Goal: Use online tool/utility: Utilize a website feature to perform a specific function

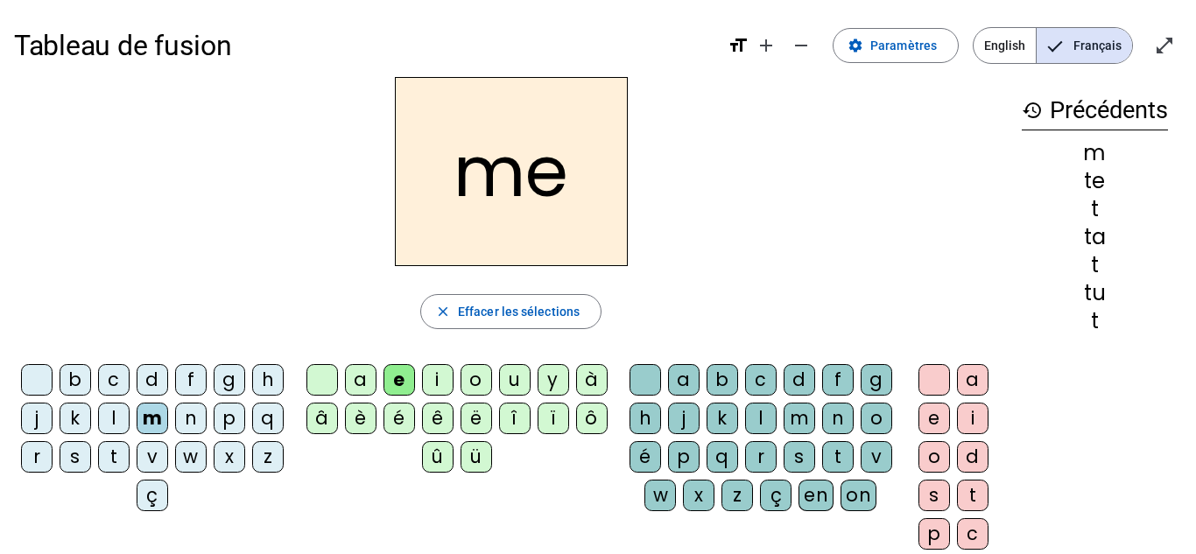
click at [455, 397] on letter-bubble "i" at bounding box center [441, 383] width 39 height 39
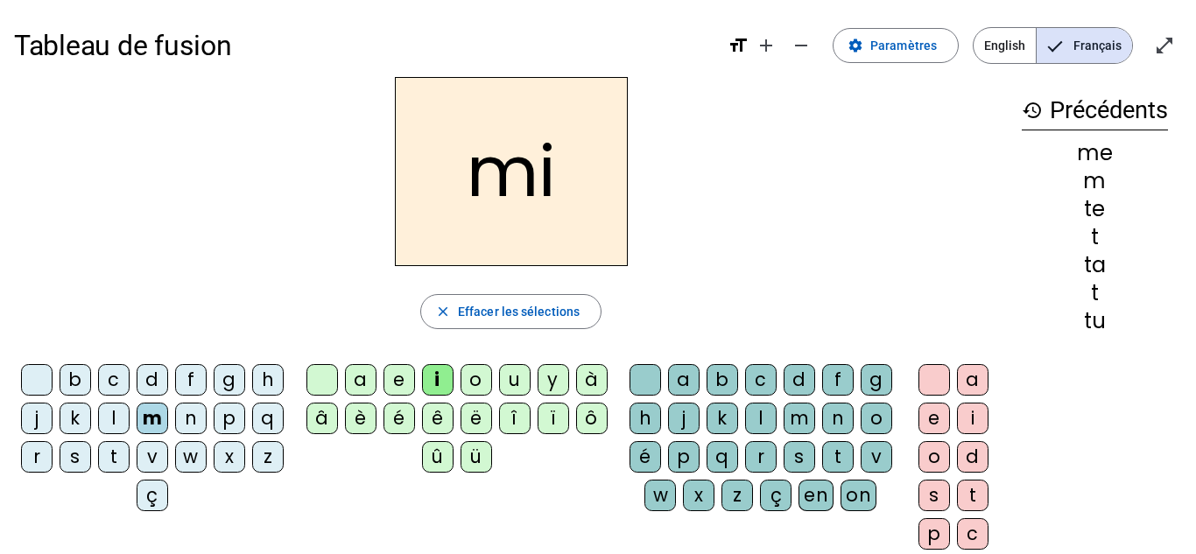
click at [455, 397] on letter-bubble "i" at bounding box center [441, 383] width 39 height 39
click at [486, 323] on span "button" at bounding box center [511, 312] width 180 height 42
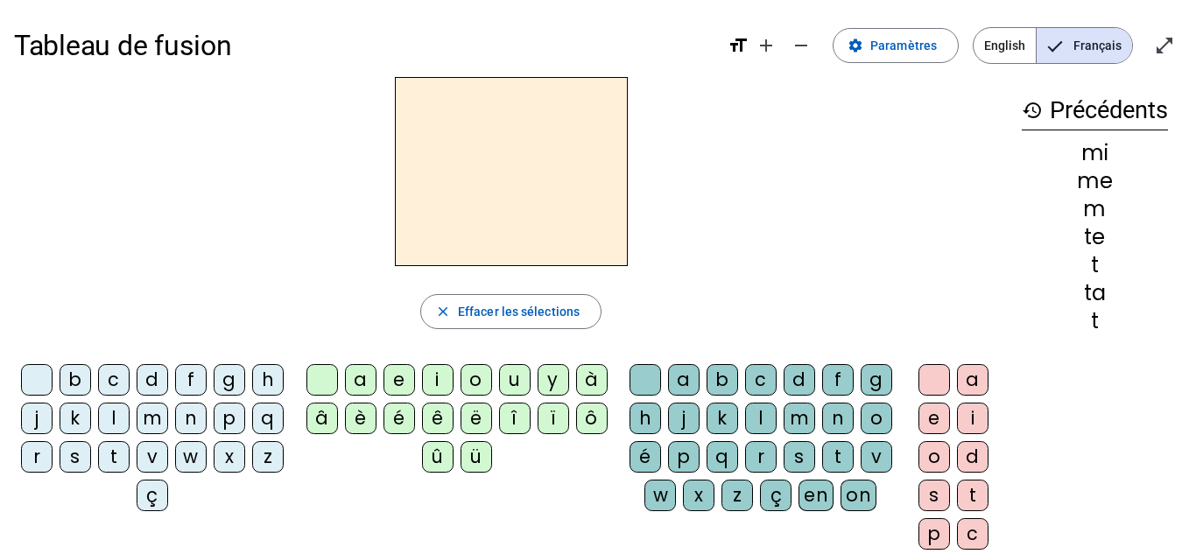
click at [130, 455] on div "t" at bounding box center [114, 457] width 32 height 32
click at [393, 379] on div "e" at bounding box center [400, 380] width 32 height 32
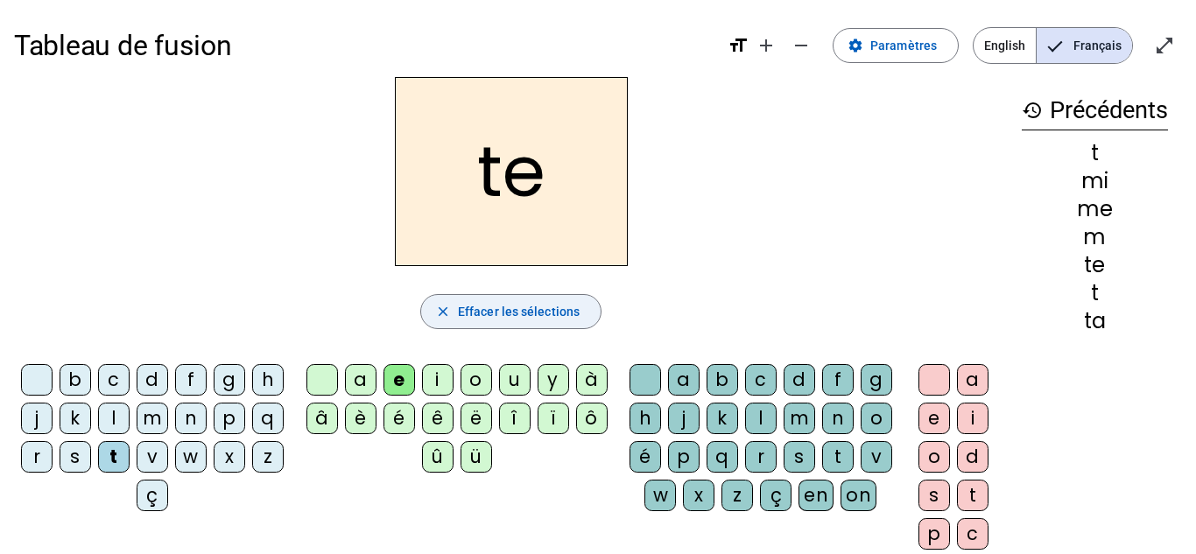
click at [537, 328] on span "button" at bounding box center [511, 312] width 180 height 42
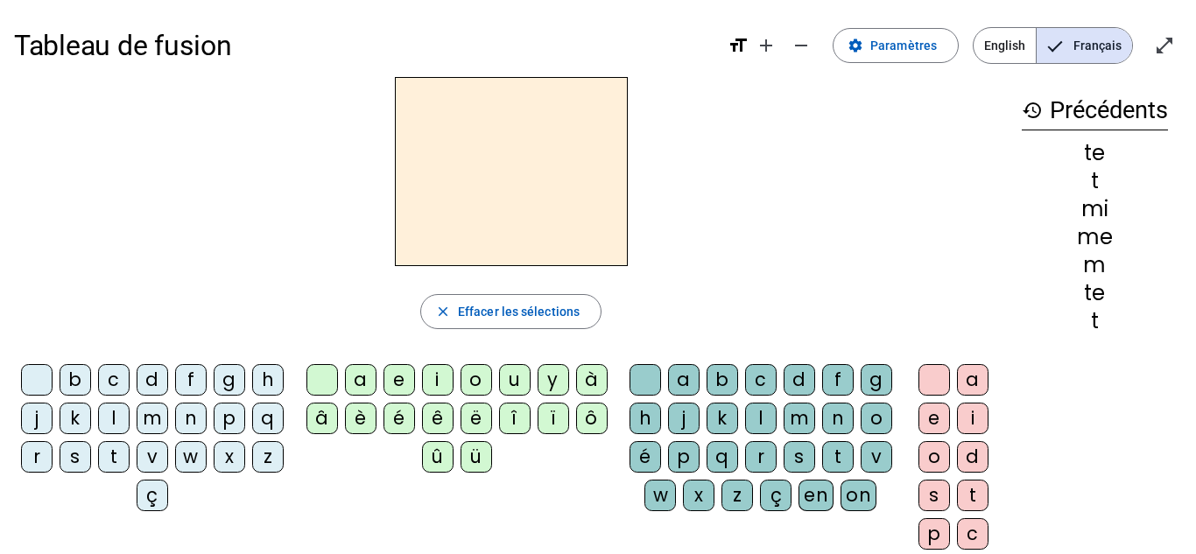
click at [168, 378] on div "d" at bounding box center [153, 380] width 32 height 32
click at [396, 373] on div "e" at bounding box center [400, 380] width 32 height 32
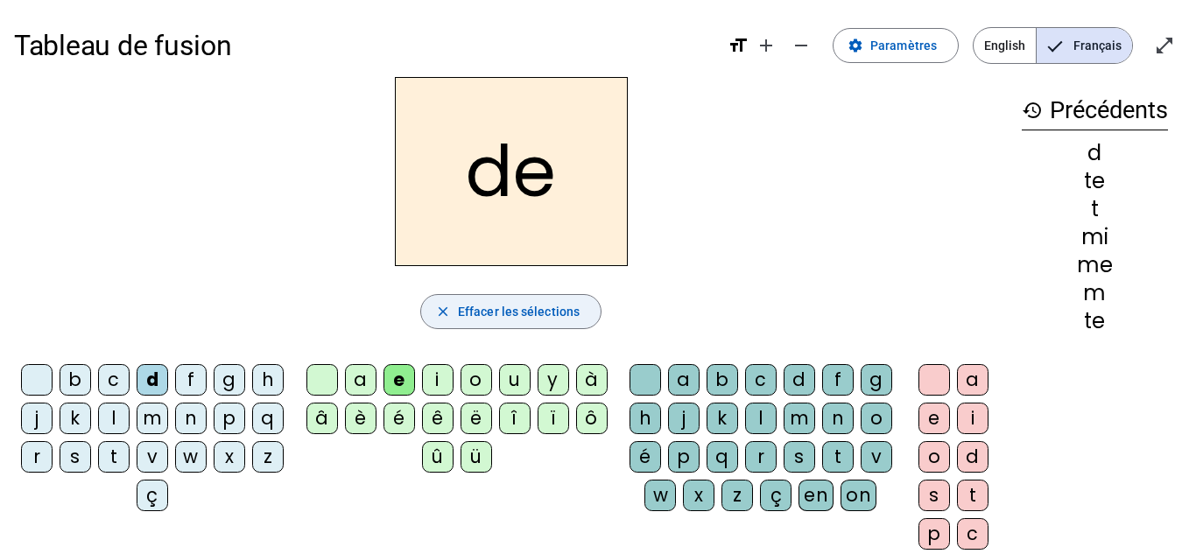
click at [544, 313] on span "Effacer les sélections" at bounding box center [519, 311] width 122 height 21
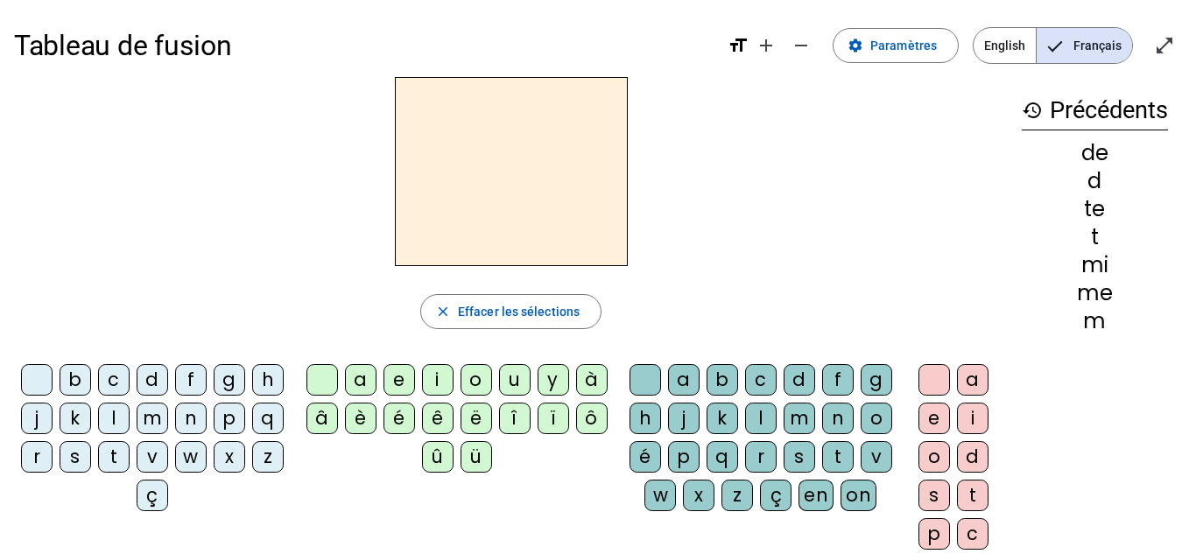
click at [168, 414] on div "m" at bounding box center [153, 419] width 32 height 32
click at [398, 374] on div "e" at bounding box center [400, 380] width 32 height 32
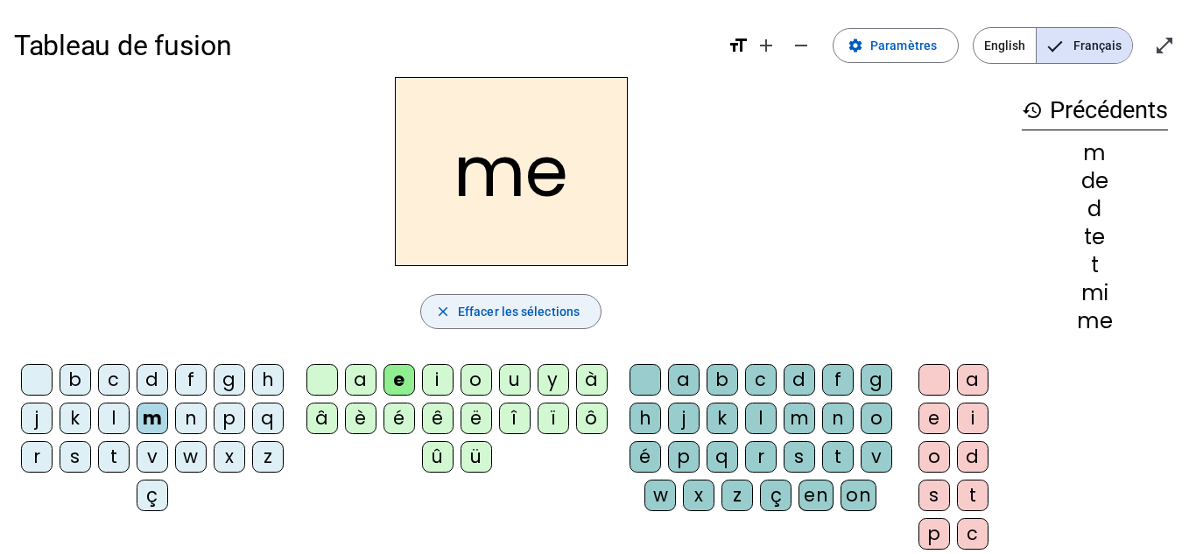
click at [555, 312] on span "Effacer les sélections" at bounding box center [519, 311] width 122 height 21
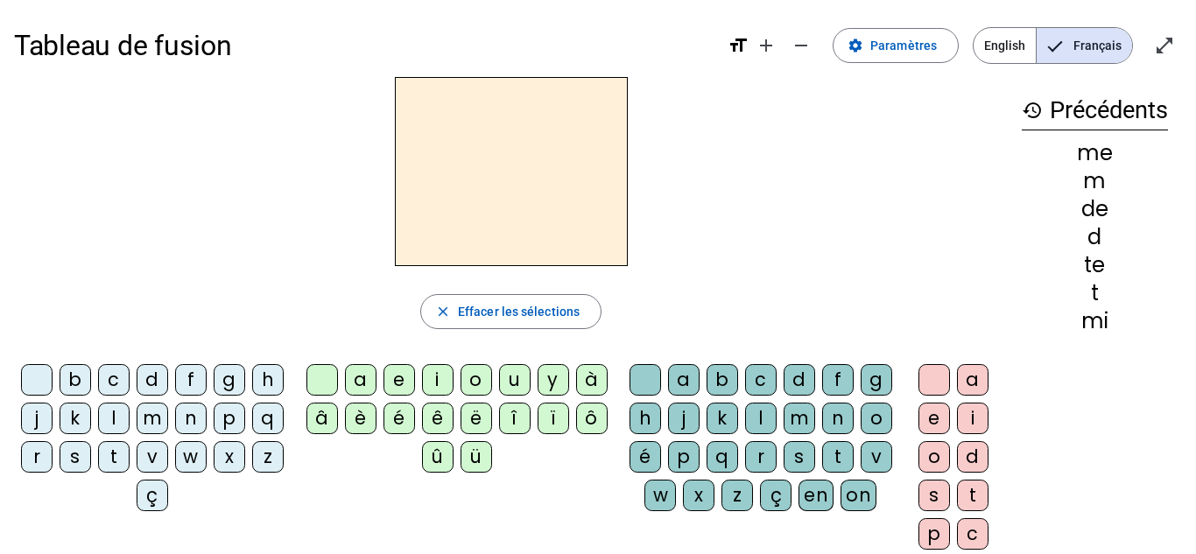
click at [168, 424] on div "m" at bounding box center [153, 419] width 32 height 32
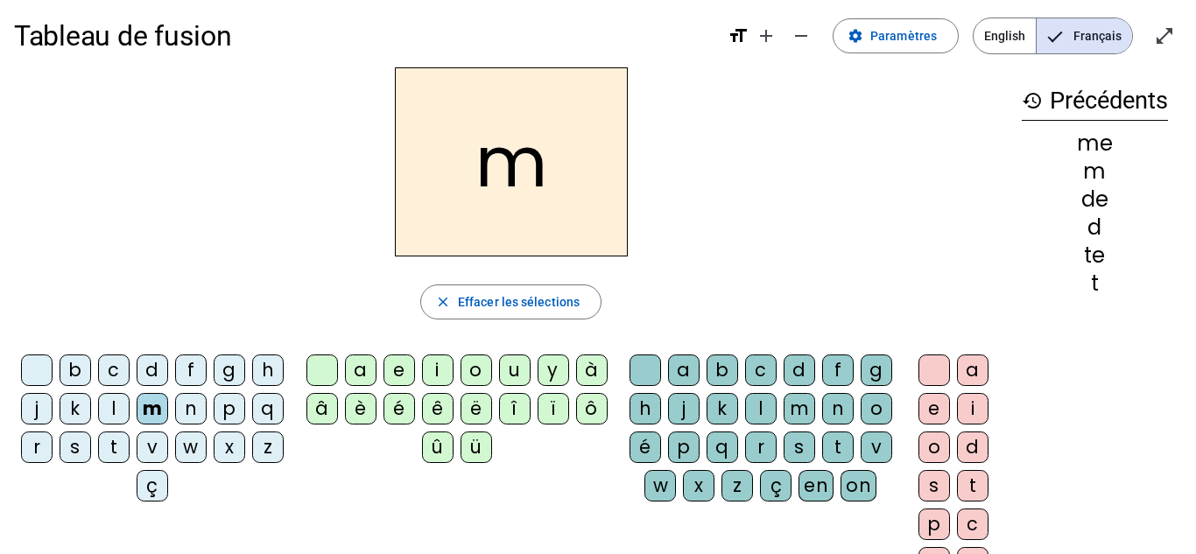
scroll to position [13, 0]
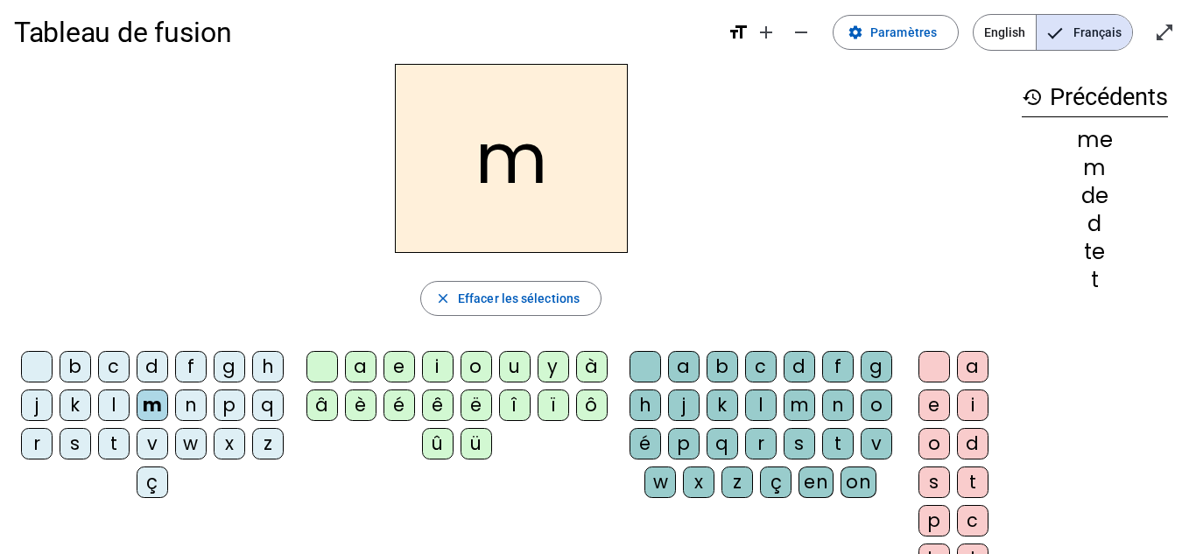
click at [357, 365] on div "a" at bounding box center [361, 367] width 32 height 32
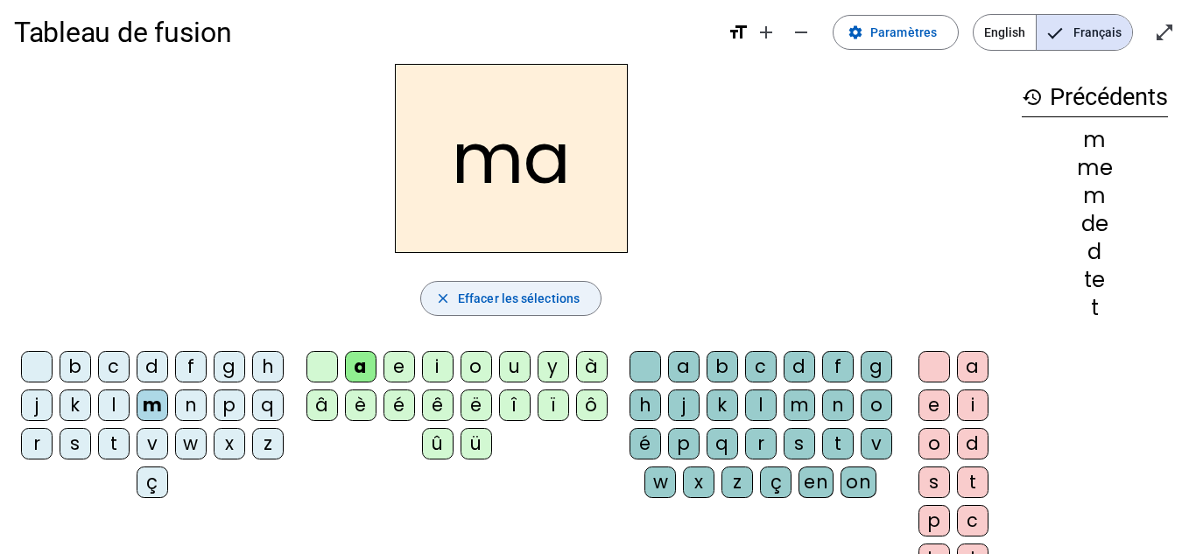
click at [514, 301] on span "Effacer les sélections" at bounding box center [519, 298] width 122 height 21
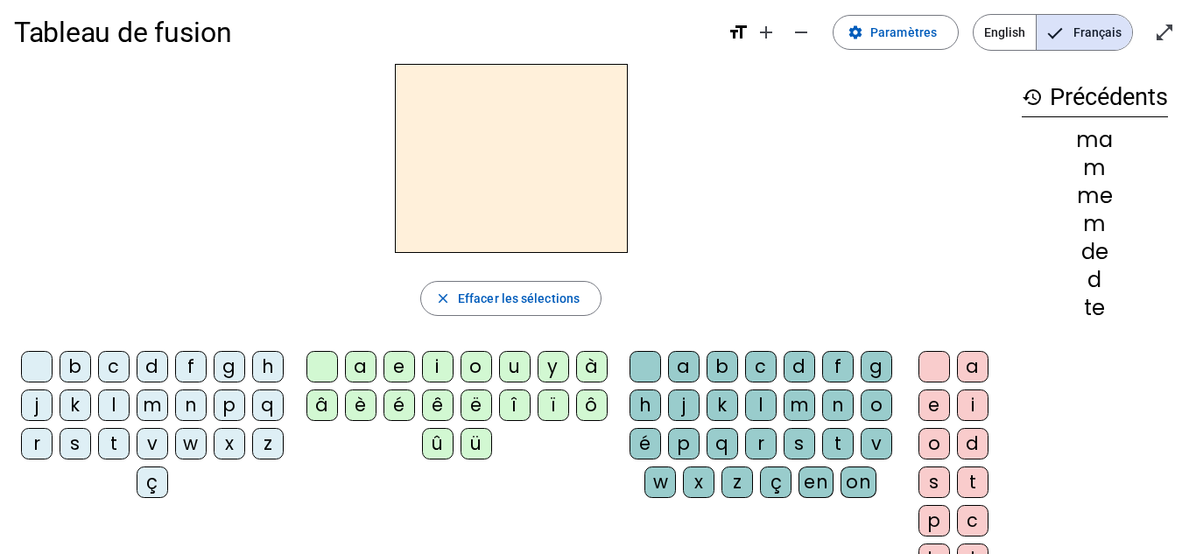
click at [168, 412] on div "m" at bounding box center [153, 406] width 32 height 32
click at [367, 356] on div "a" at bounding box center [361, 367] width 32 height 32
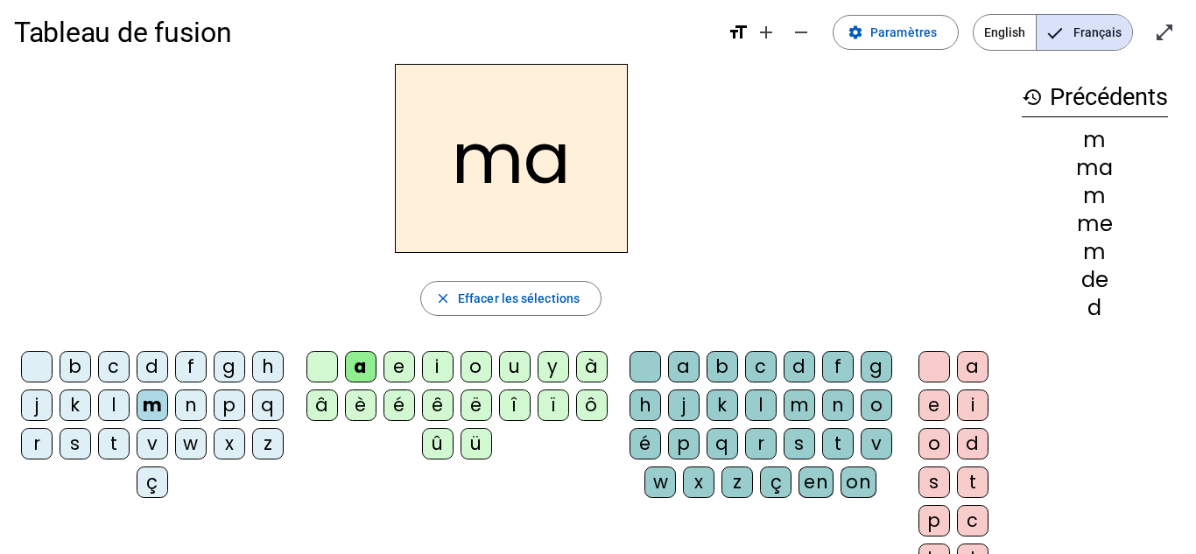
click at [777, 412] on div "l" at bounding box center [761, 406] width 32 height 32
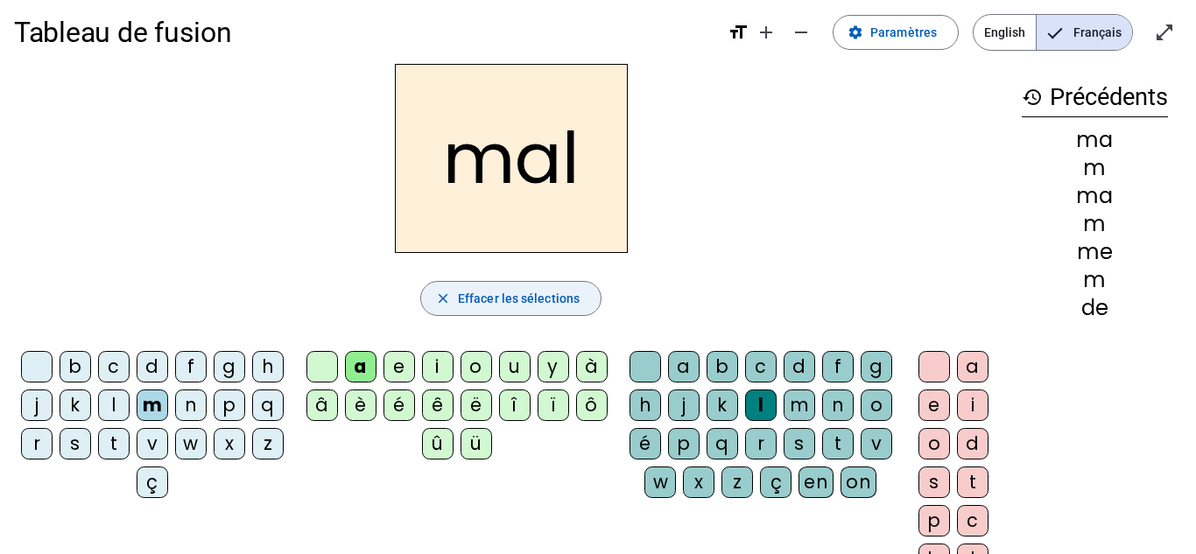
click at [504, 300] on span "Effacer les sélections" at bounding box center [519, 298] width 122 height 21
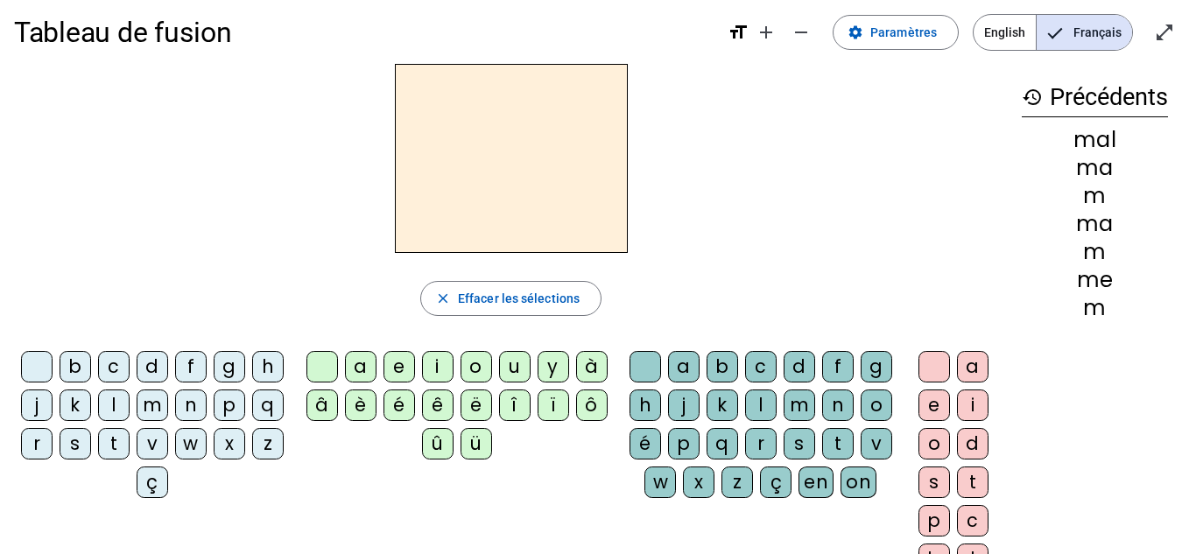
click at [168, 405] on div "m" at bounding box center [153, 406] width 32 height 32
click at [432, 363] on div "i" at bounding box center [438, 367] width 32 height 32
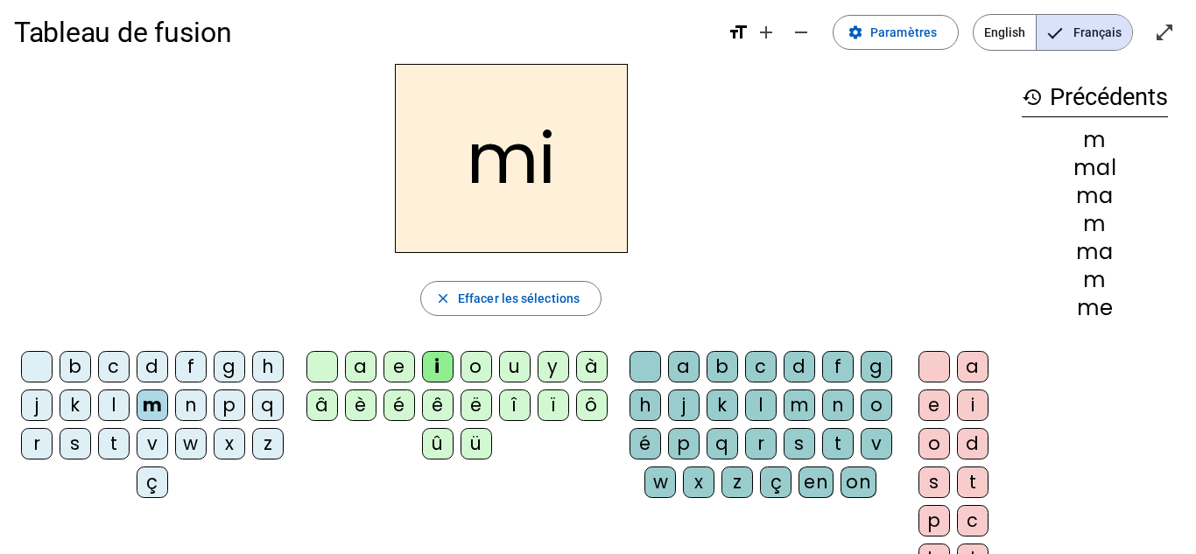
click at [777, 408] on div "l" at bounding box center [761, 406] width 32 height 32
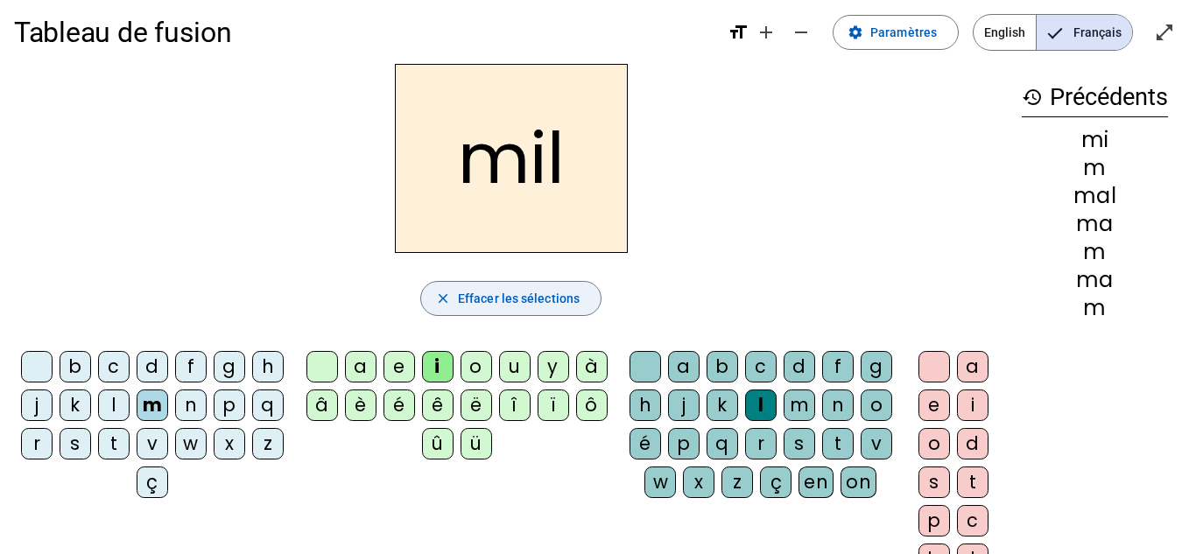
click at [554, 300] on span "Effacer les sélections" at bounding box center [519, 298] width 122 height 21
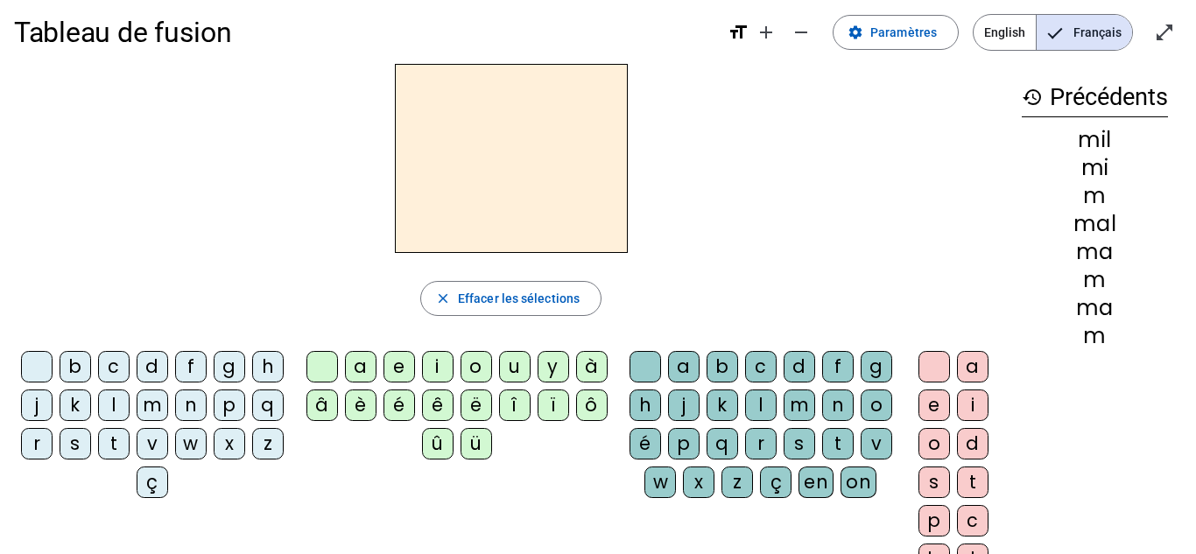
click at [130, 405] on div "l" at bounding box center [114, 406] width 32 height 32
click at [360, 363] on div "a" at bounding box center [361, 367] width 32 height 32
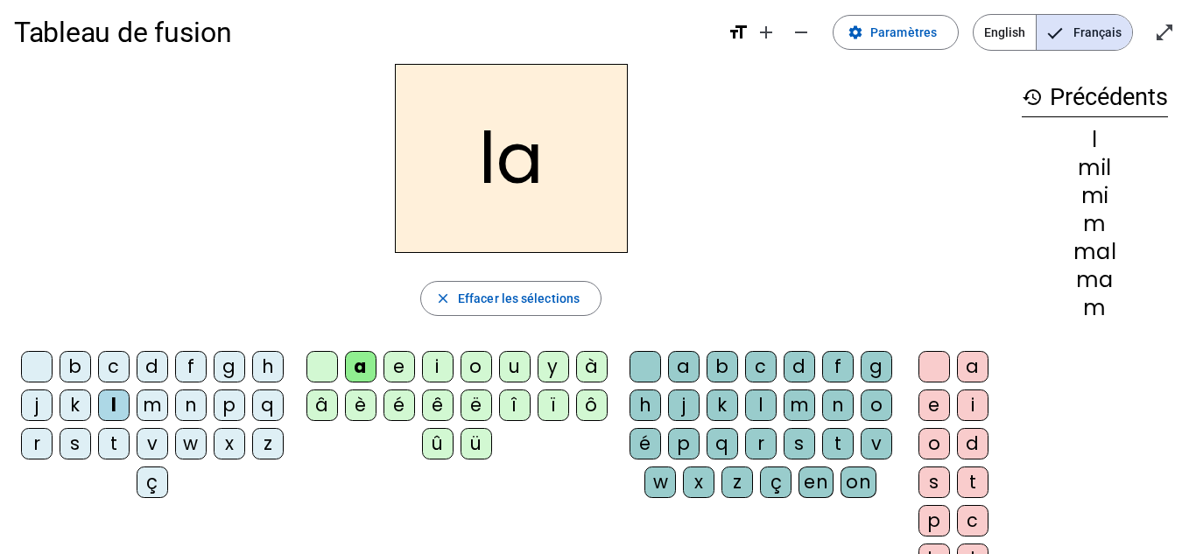
click at [815, 410] on div "m" at bounding box center [800, 406] width 32 height 32
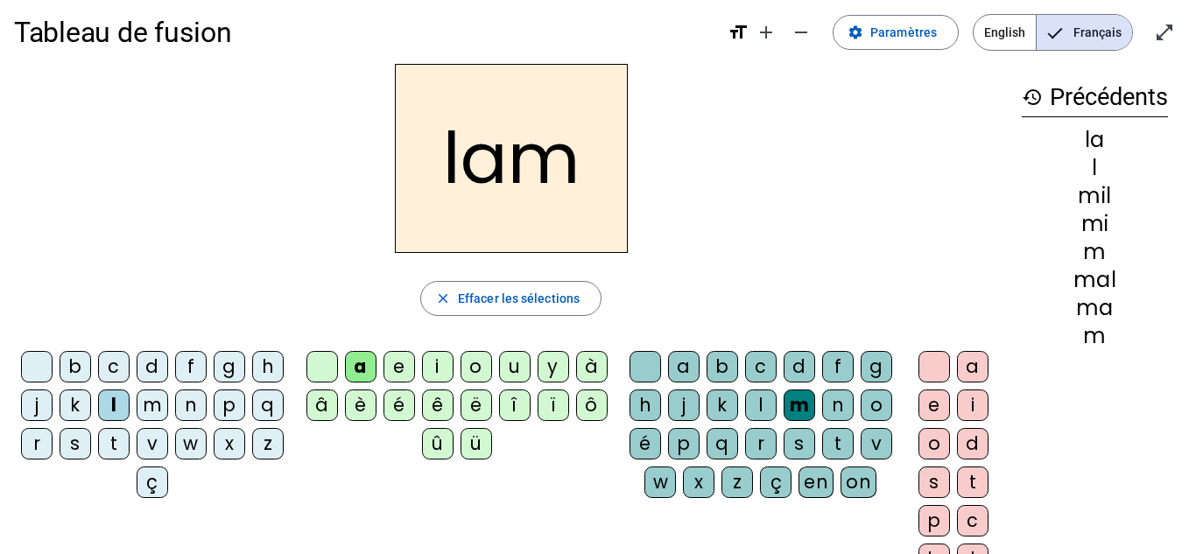
click at [971, 366] on div "a" at bounding box center [973, 367] width 32 height 32
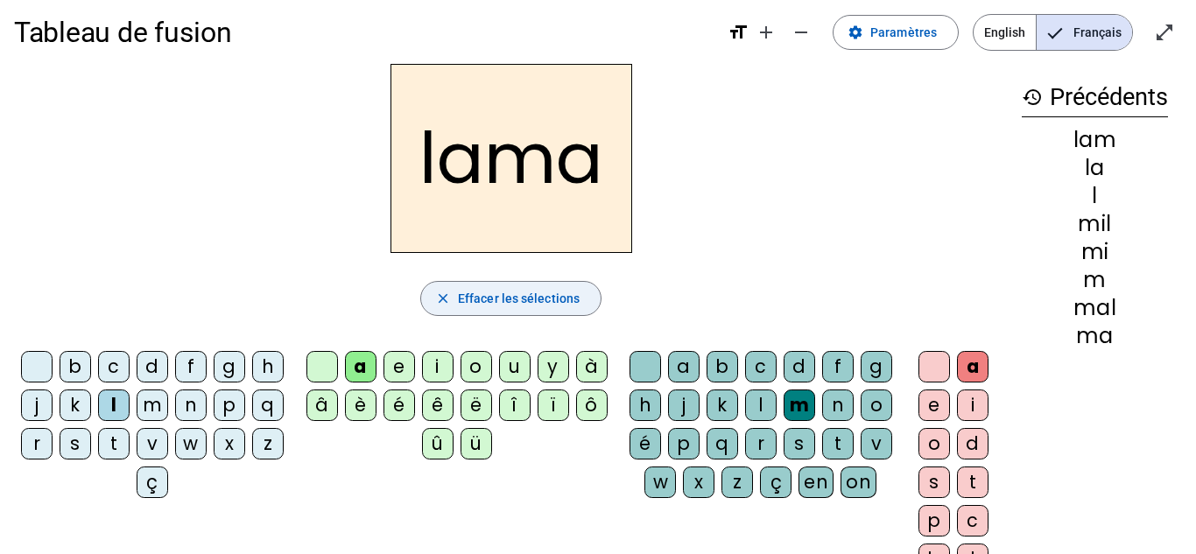
click at [557, 302] on span "Effacer les sélections" at bounding box center [519, 298] width 122 height 21
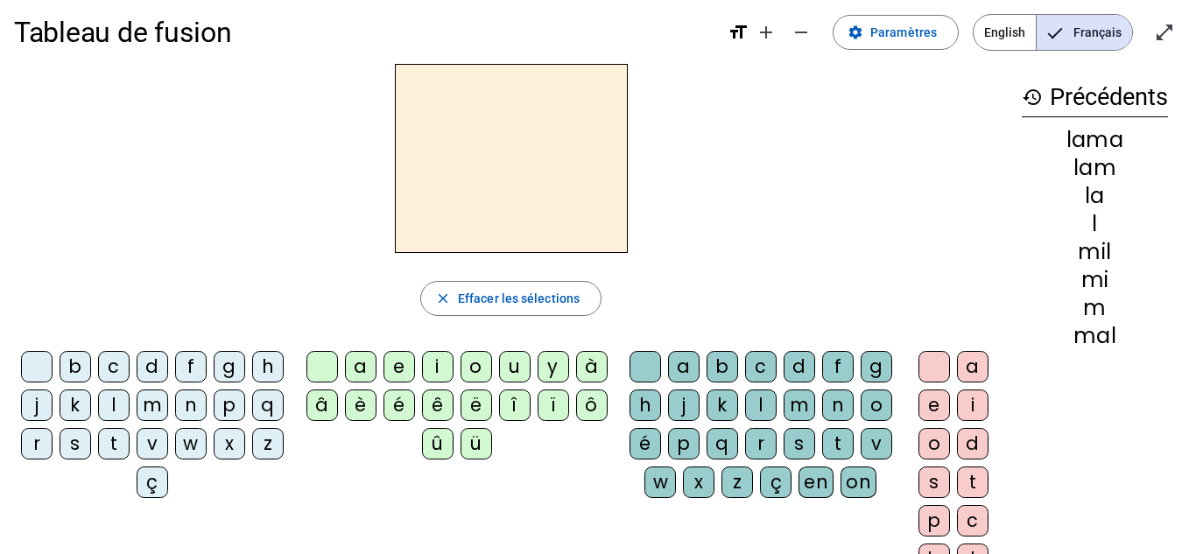
click at [130, 404] on div "l" at bounding box center [114, 406] width 32 height 32
click at [520, 371] on div "u" at bounding box center [515, 367] width 32 height 32
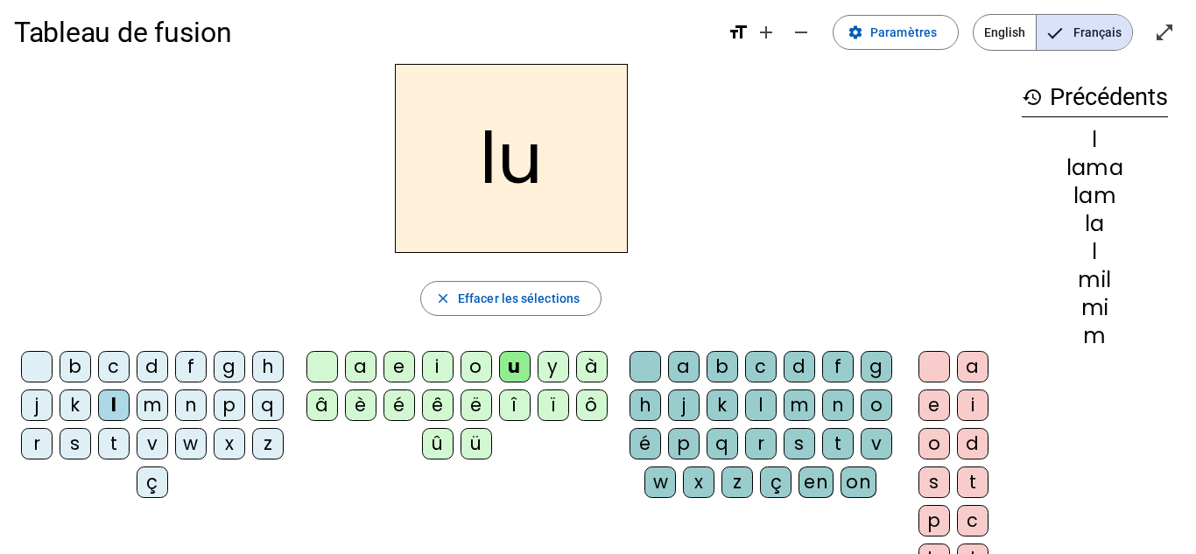
click at [777, 405] on div "l" at bounding box center [761, 406] width 32 height 32
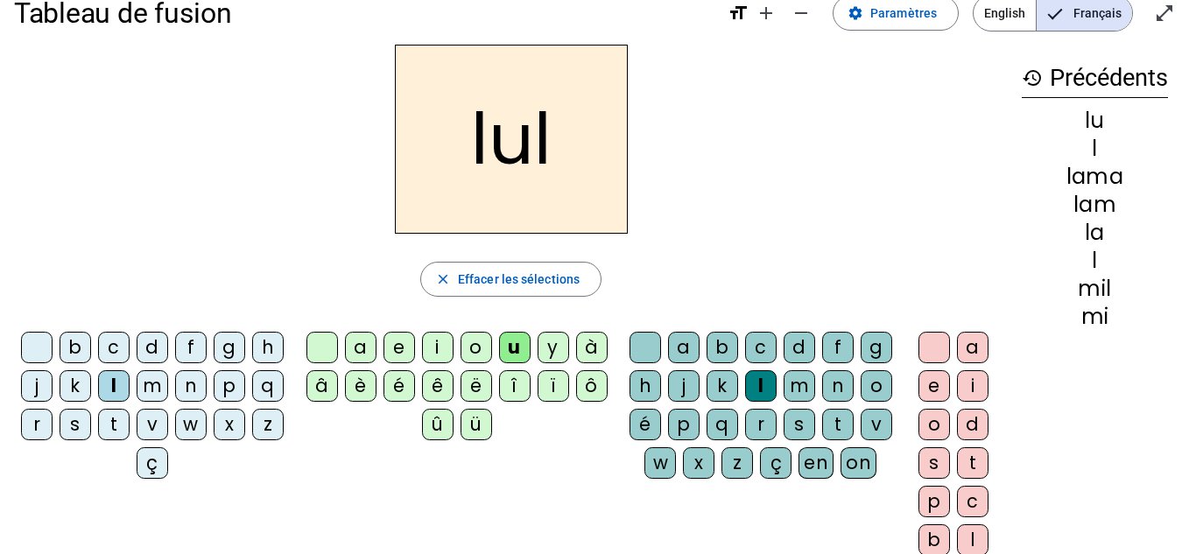
scroll to position [35, 0]
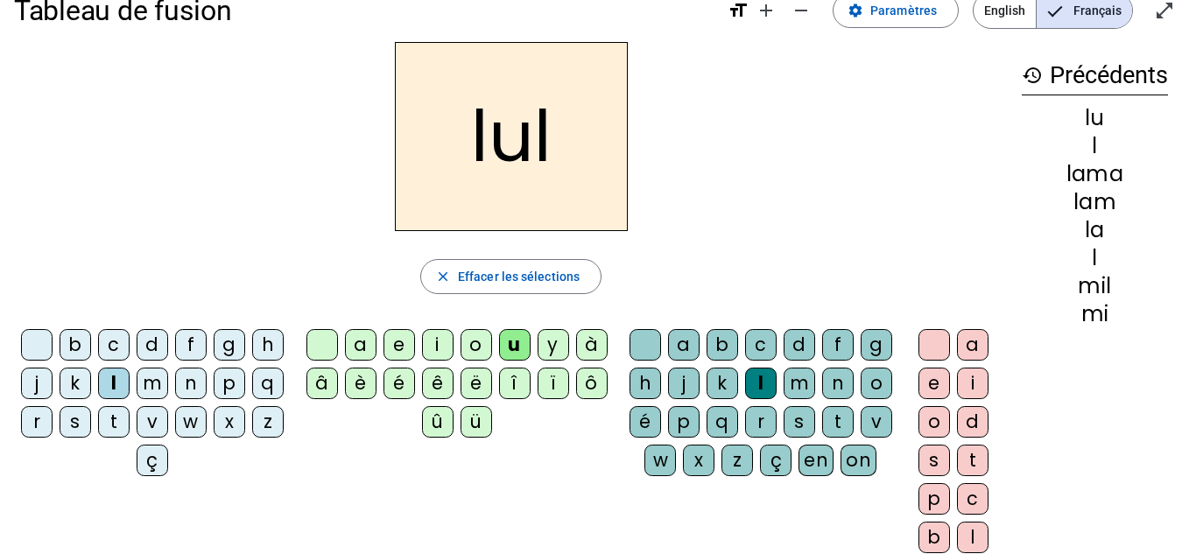
click at [934, 340] on div at bounding box center [935, 345] width 32 height 32
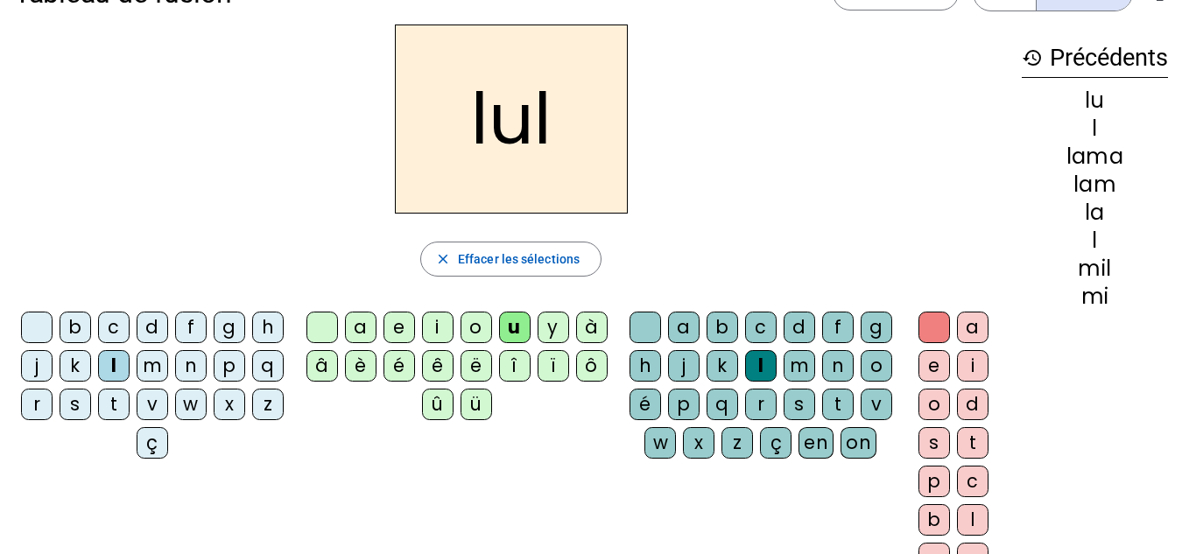
scroll to position [53, 0]
click at [984, 330] on div "a" at bounding box center [973, 327] width 32 height 32
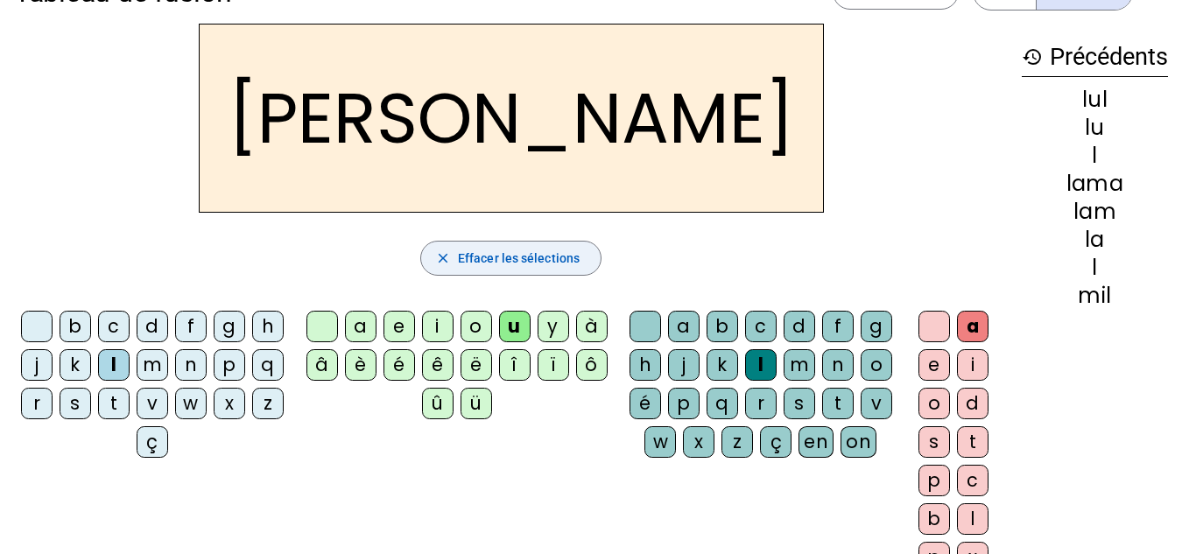
click at [541, 248] on span "Effacer les sélections" at bounding box center [519, 258] width 122 height 21
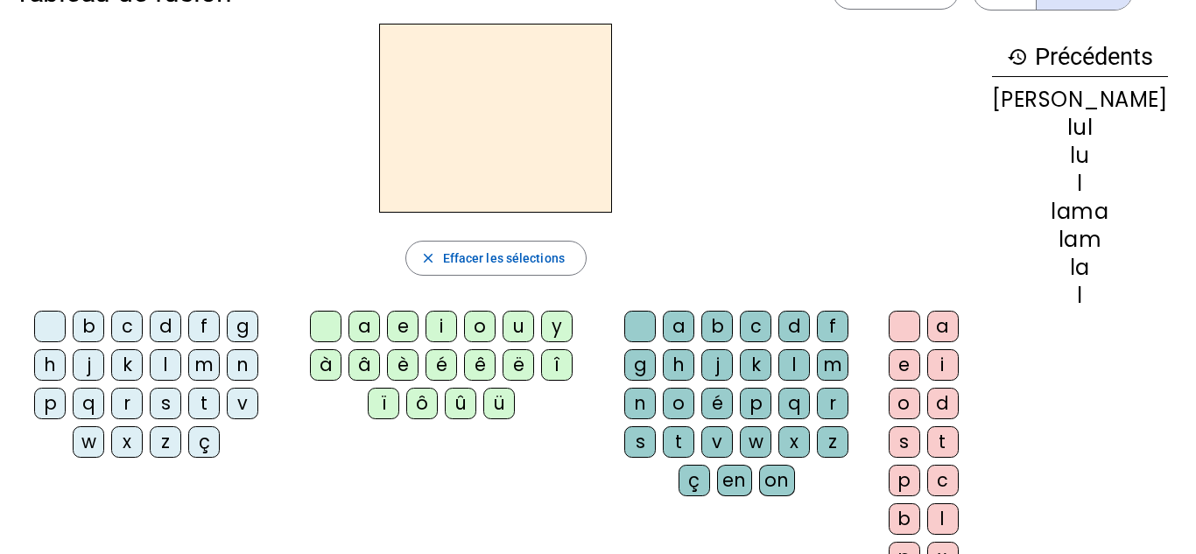
click at [95, 365] on div "j" at bounding box center [89, 365] width 32 height 32
click at [515, 327] on div "u" at bounding box center [519, 327] width 32 height 32
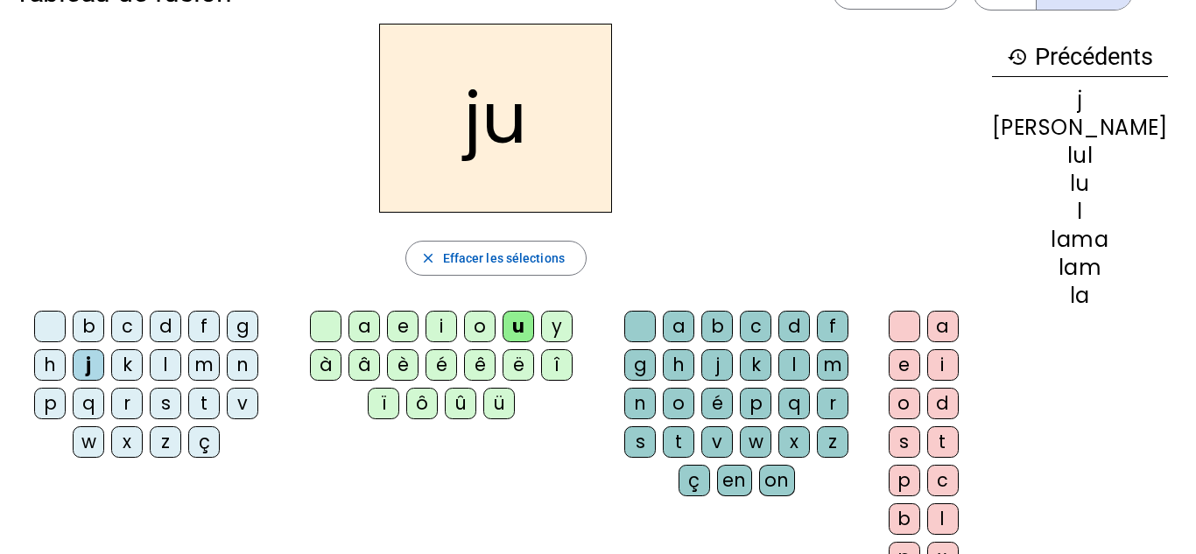
click at [694, 437] on div "t" at bounding box center [679, 443] width 32 height 32
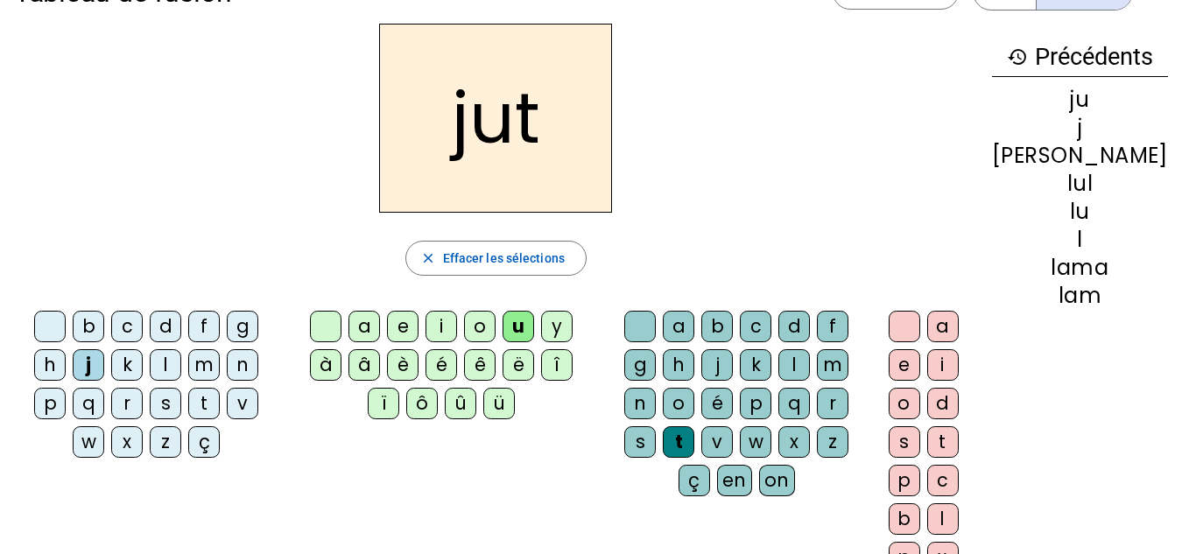
click at [920, 368] on div "e" at bounding box center [905, 365] width 32 height 32
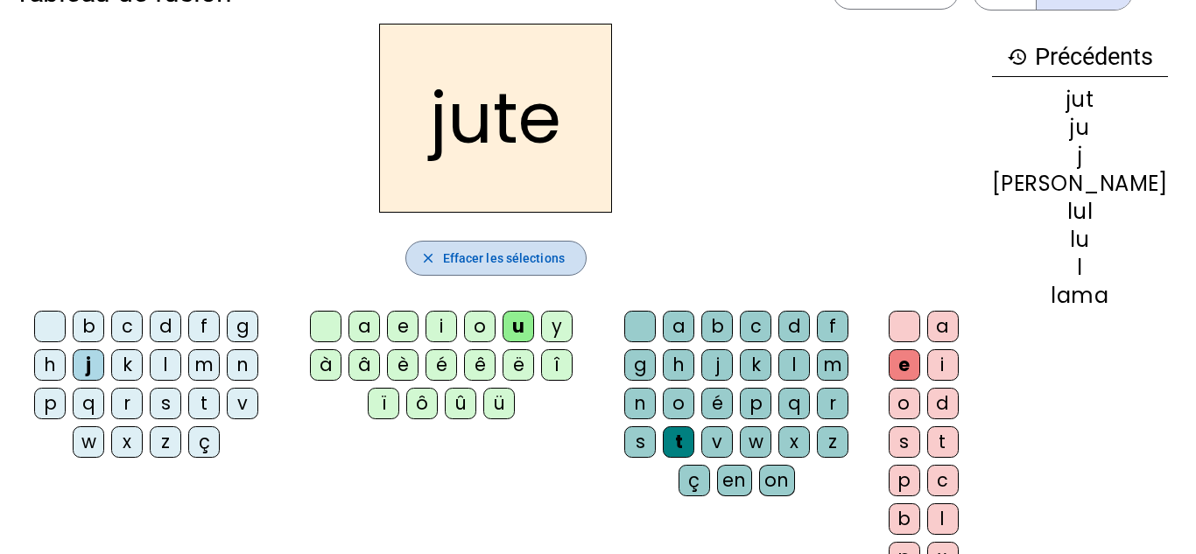
click at [557, 262] on span "Effacer les sélections" at bounding box center [504, 258] width 122 height 21
